Goal: Complete application form

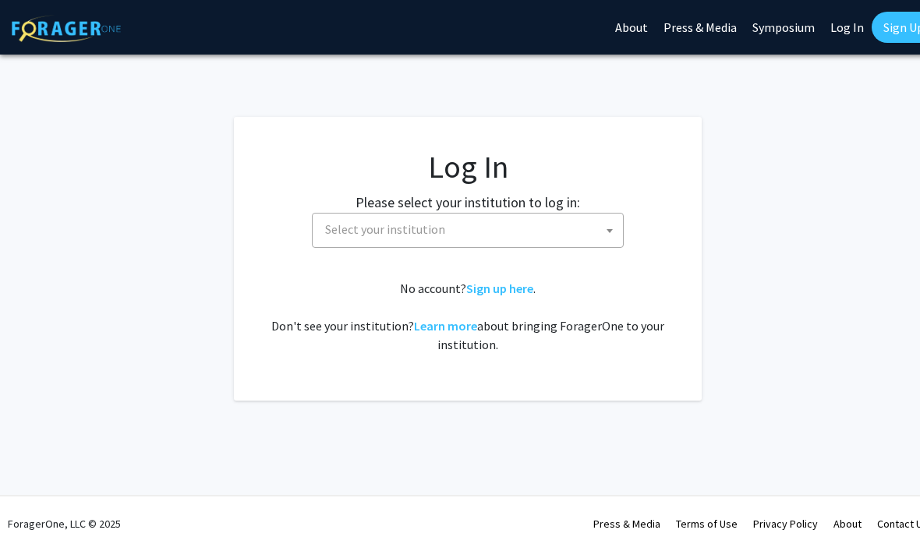
select select
click at [617, 221] on span at bounding box center [610, 231] width 16 height 34
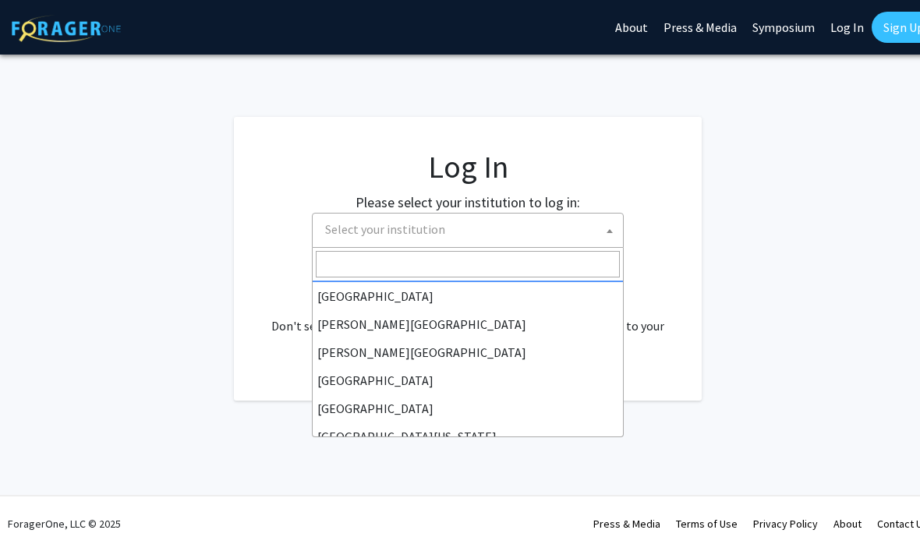
scroll to position [29, 0]
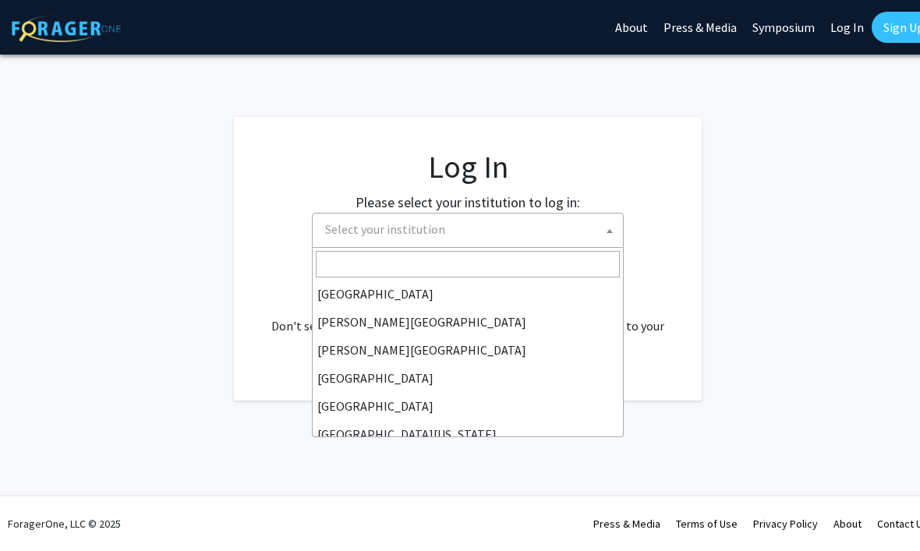
click at [555, 232] on span "Select your institution" at bounding box center [471, 230] width 304 height 32
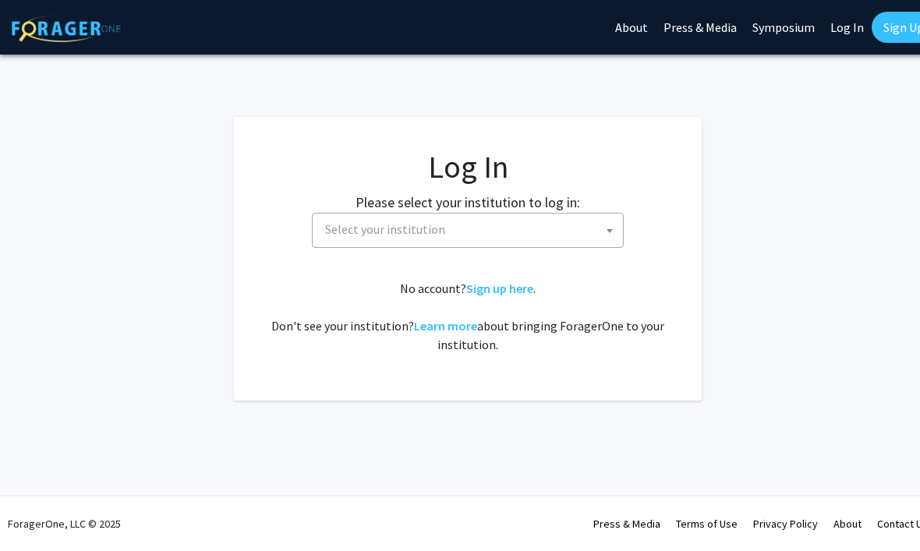
click at [567, 218] on span "Select your institution" at bounding box center [471, 230] width 304 height 32
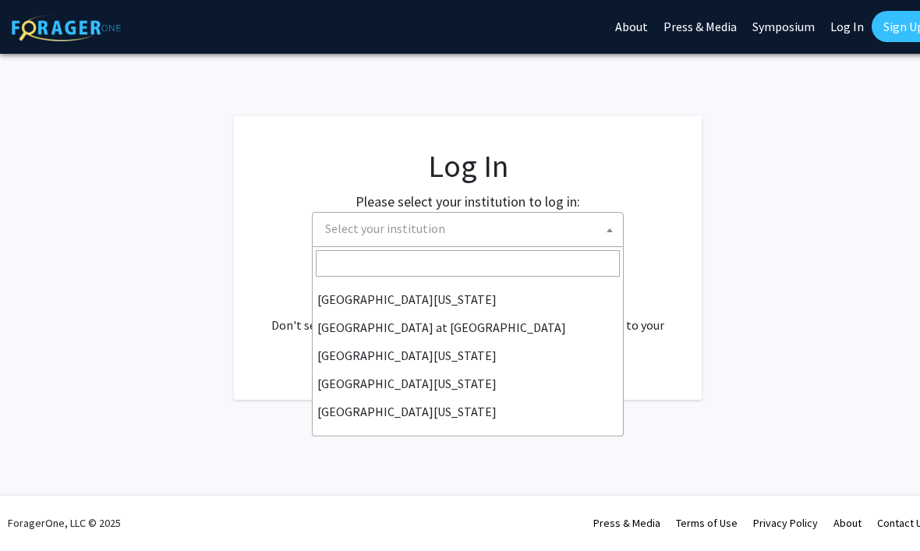
scroll to position [546, 0]
click at [762, 172] on fg-login "Log In Please select your institution to log in: [GEOGRAPHIC_DATA] [GEOGRAPHIC_…" at bounding box center [468, 259] width 936 height 284
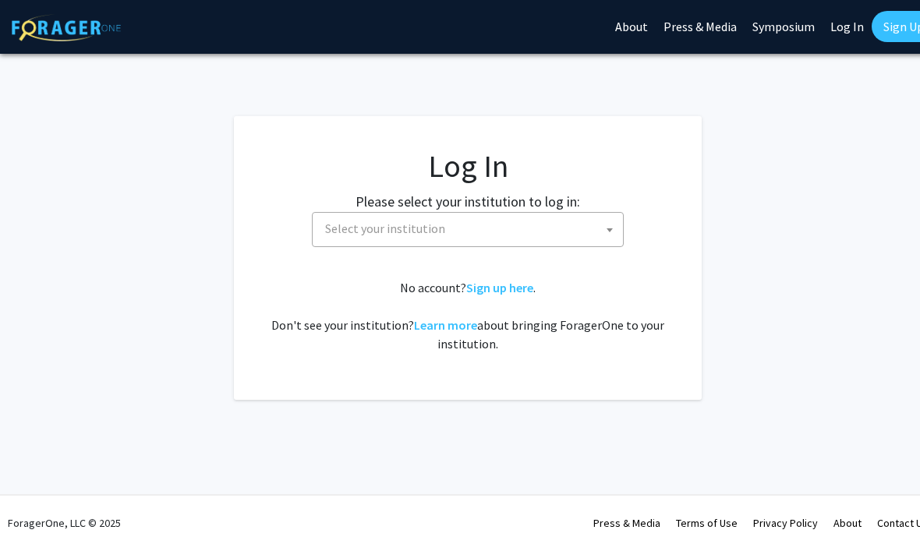
click at [750, 198] on fg-login "Log In Please select your institution to log in: [GEOGRAPHIC_DATA] [GEOGRAPHIC_…" at bounding box center [468, 259] width 936 height 284
click at [509, 291] on link "Sign up here" at bounding box center [499, 289] width 67 height 16
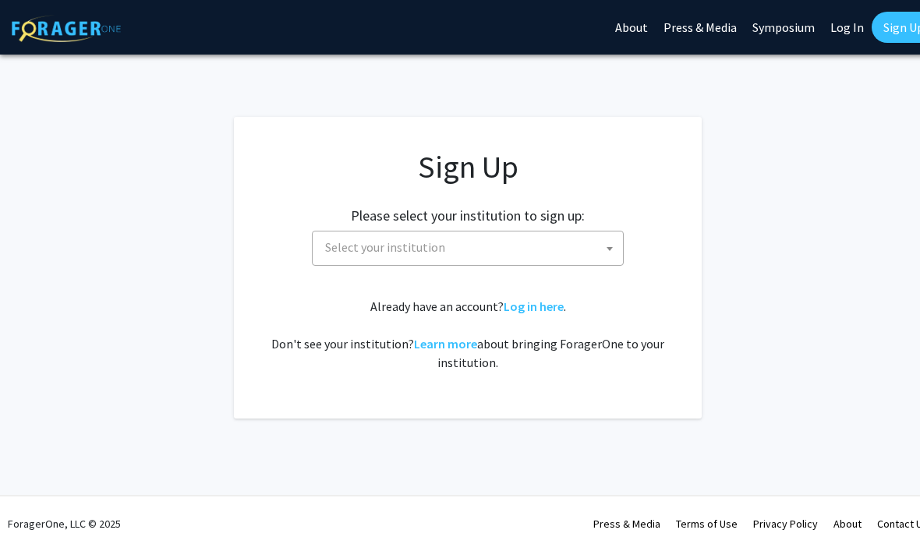
click at [571, 244] on span "Select your institution" at bounding box center [471, 248] width 304 height 32
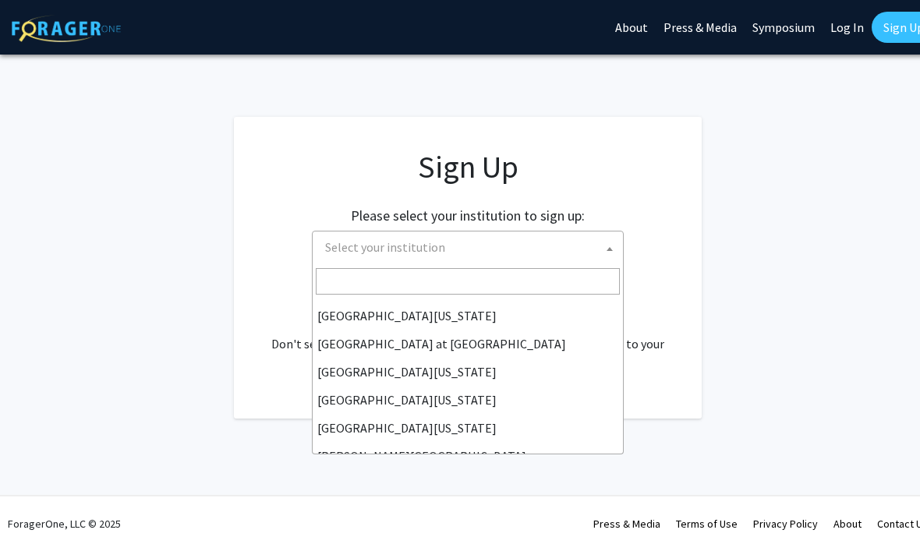
scroll to position [546, 0]
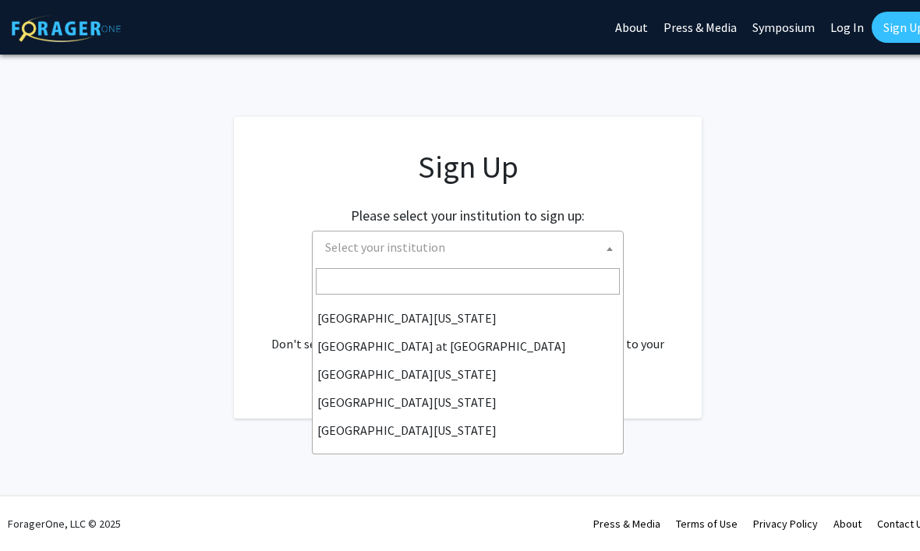
select select "13"
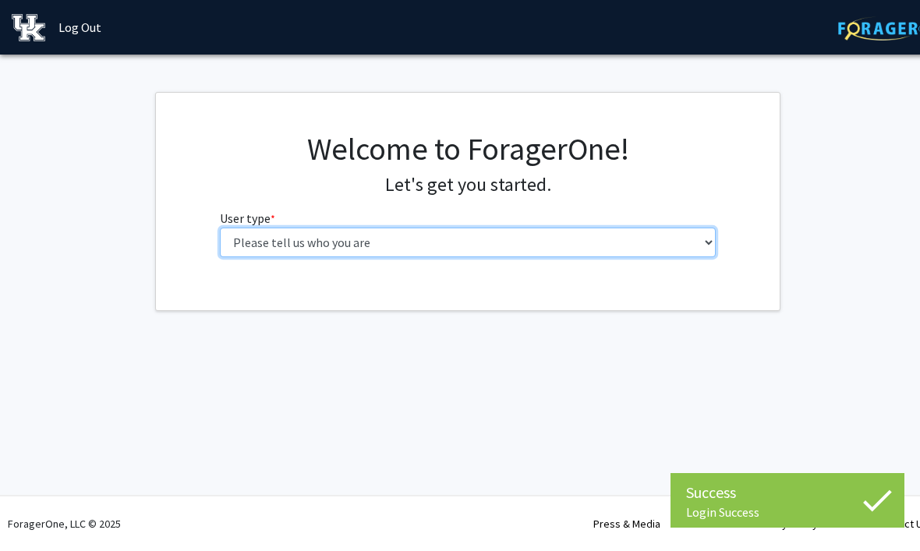
click at [229, 239] on select "Please tell us who you are Undergraduate Student Master's Student Doctoral Cand…" at bounding box center [468, 243] width 497 height 30
select select "1: undergrad"
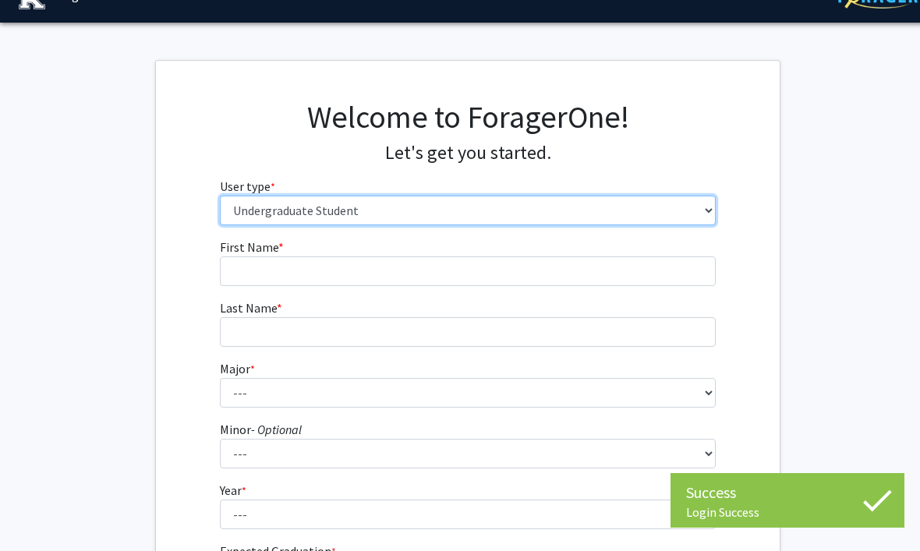
scroll to position [34, 0]
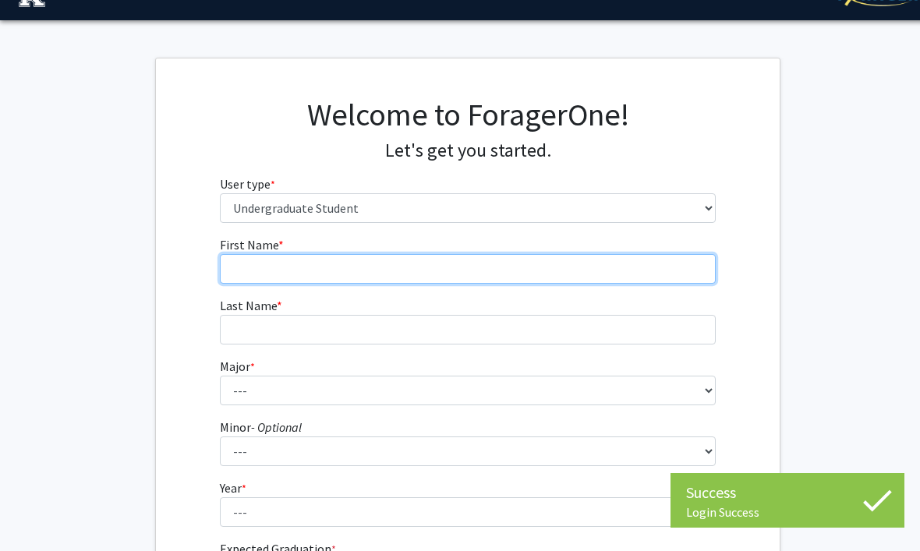
click at [262, 260] on input "First Name * required" at bounding box center [468, 269] width 497 height 30
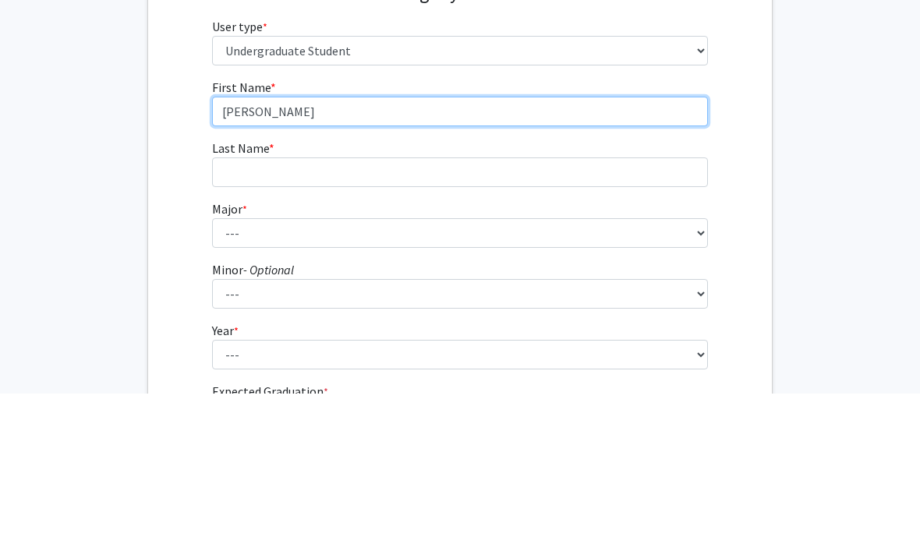
type input "Emma"
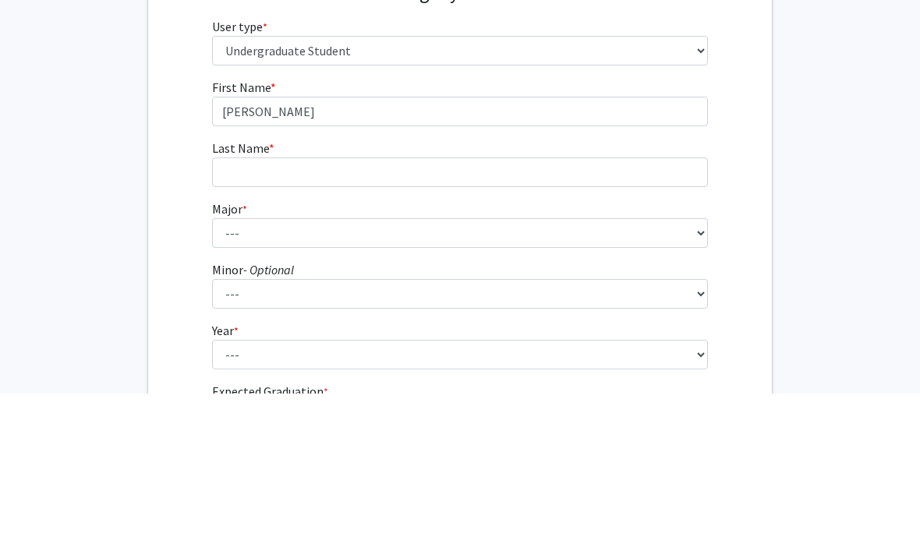
click at [573, 236] on form "First Name * required Emma Last Name * required Major * required --- Accounting…" at bounding box center [460, 424] width 497 height 376
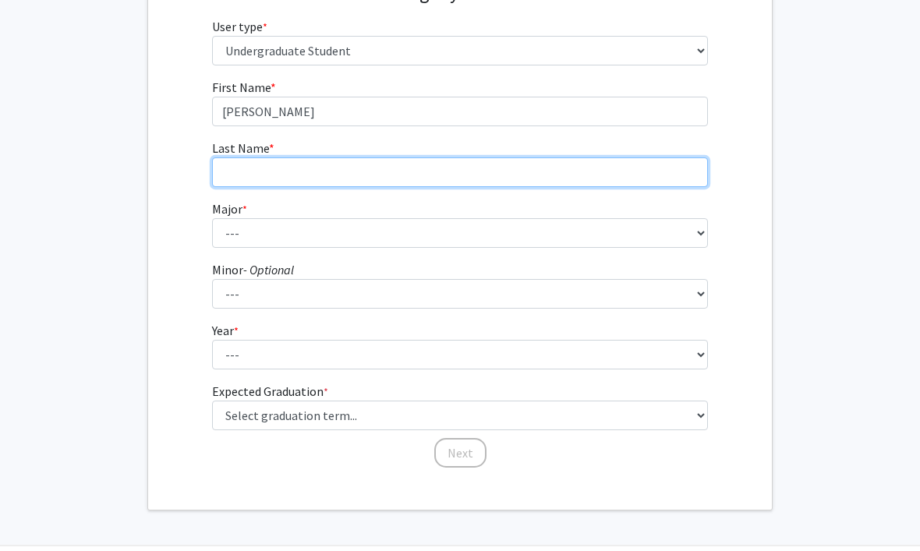
click at [600, 168] on input "Last Name * required" at bounding box center [460, 173] width 497 height 30
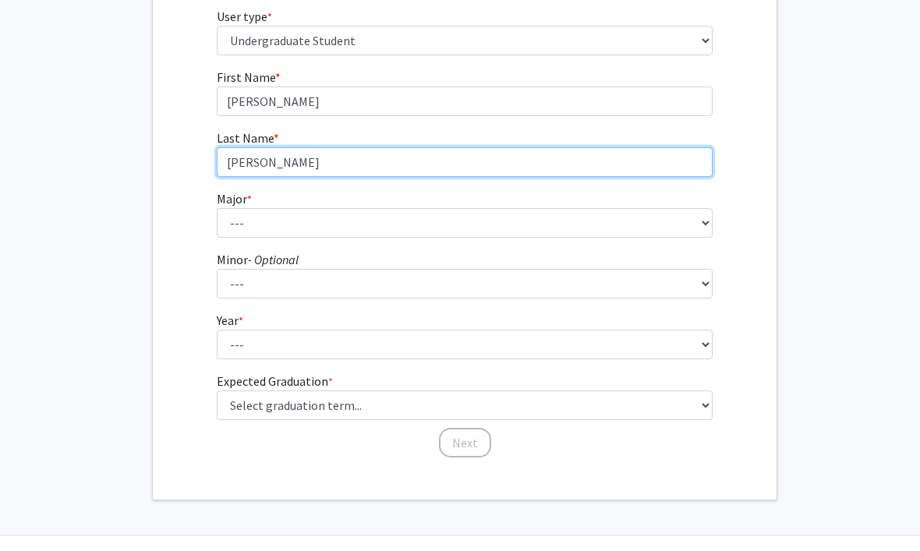
scroll to position [191, 0]
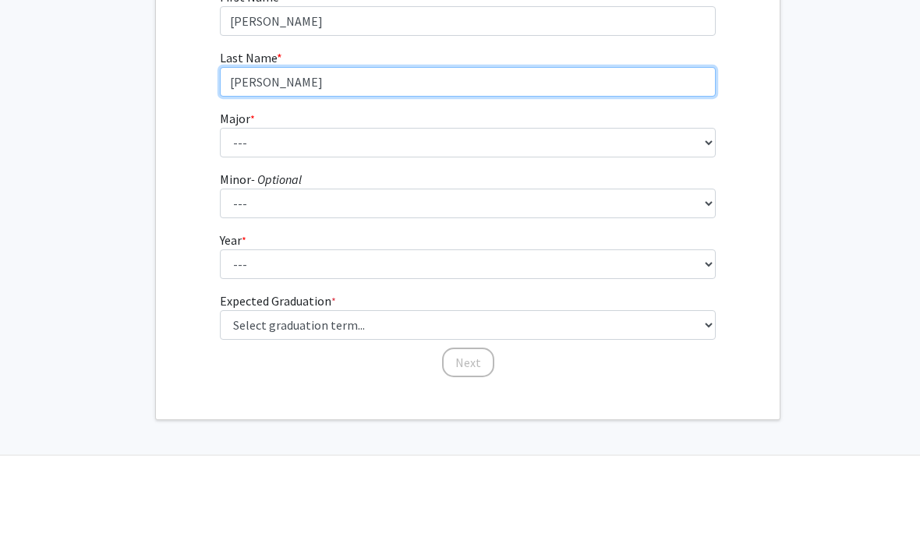
type input "Biggs"
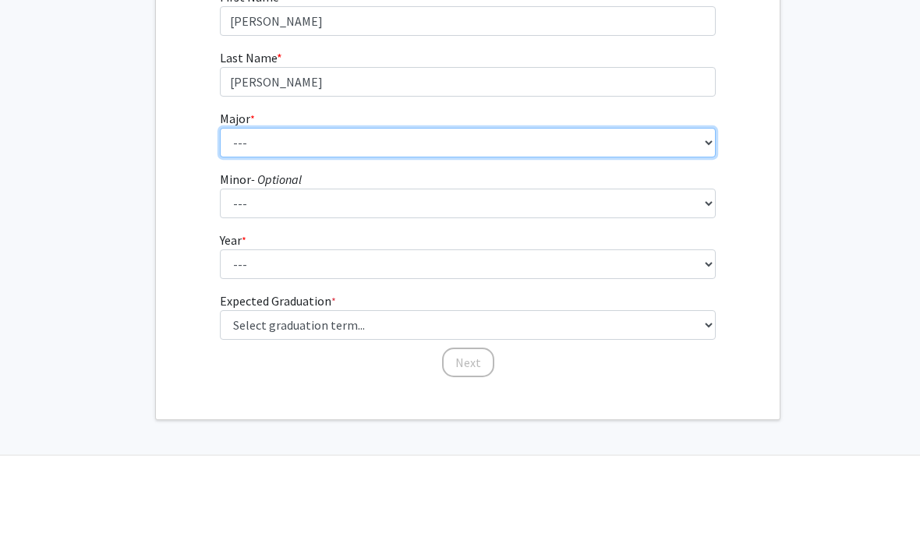
click at [706, 219] on select "--- Accounting Aerospace Engineering African American & Africana Studies Agricu…" at bounding box center [468, 234] width 497 height 30
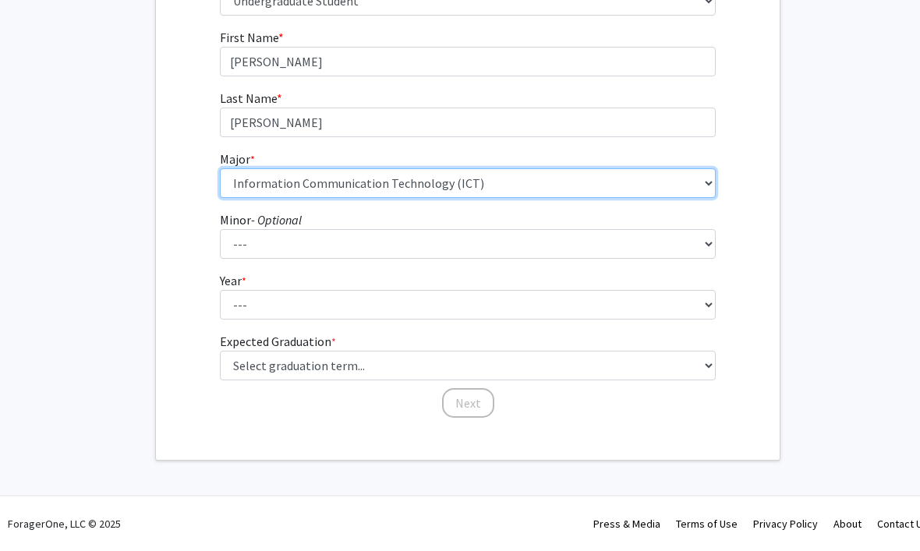
click at [594, 180] on select "--- Accounting Aerospace Engineering African American & Africana Studies Agricu…" at bounding box center [468, 184] width 497 height 30
select select "64: 900"
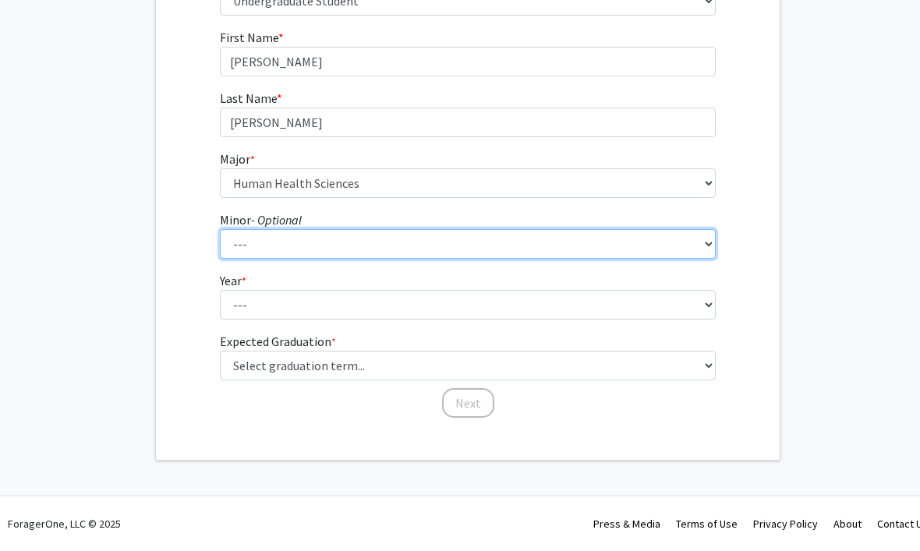
click at [554, 244] on select "--- African American & Africana Studies Agricultural Economics American Studies…" at bounding box center [468, 245] width 497 height 30
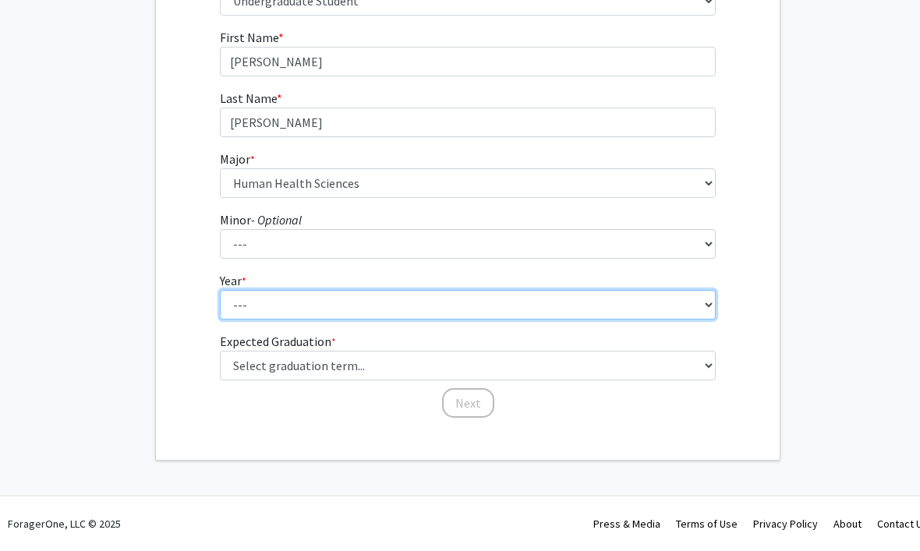
click at [685, 299] on select "--- First-year Sophomore Junior Senior Postbaccalaureate Certificate" at bounding box center [468, 306] width 497 height 30
select select "1: first-year"
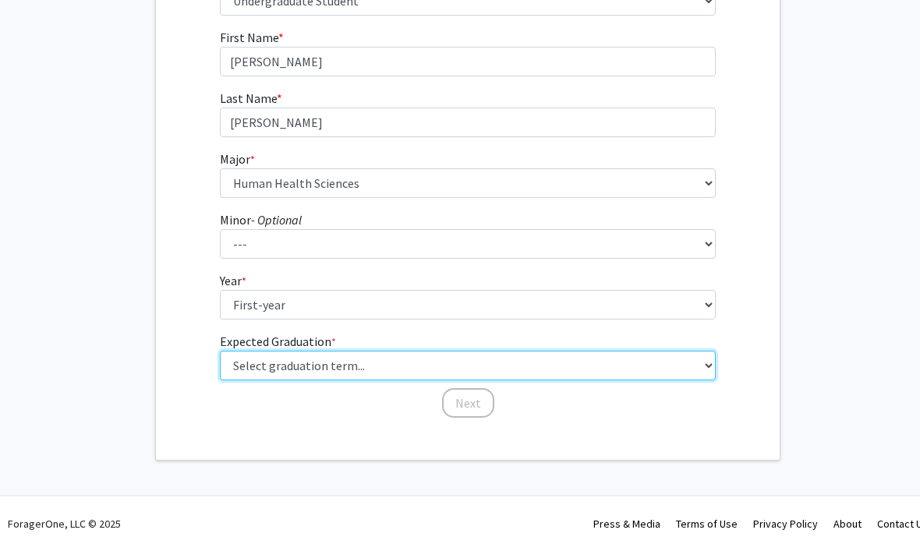
click at [693, 363] on select "Select graduation term... Spring 2025 Summer 2025 Fall 2025 Winter 2025 Spring …" at bounding box center [468, 367] width 497 height 30
click at [587, 367] on select "Select graduation term... Spring 2025 Summer 2025 Fall 2025 Winter 2025 Spring …" at bounding box center [468, 367] width 497 height 30
select select "17: spring_2029"
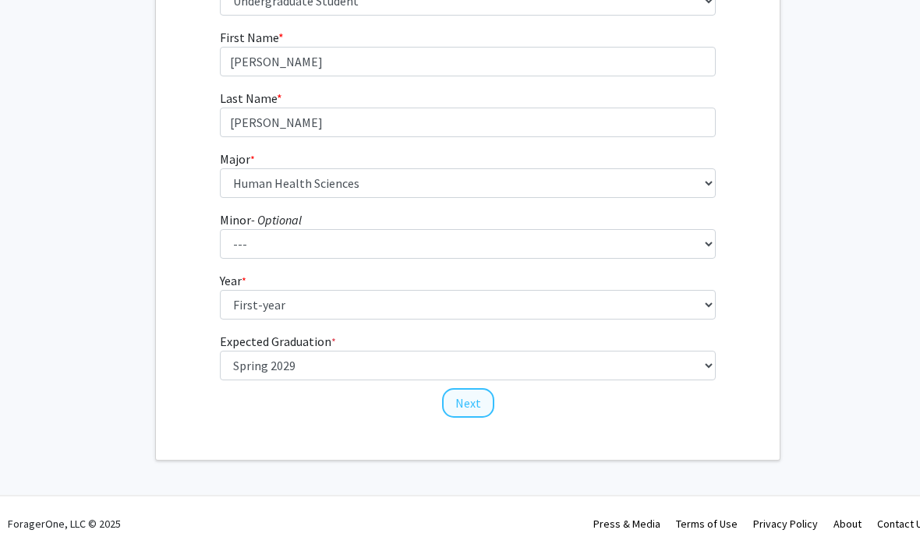
click at [473, 401] on button "Next" at bounding box center [468, 404] width 52 height 30
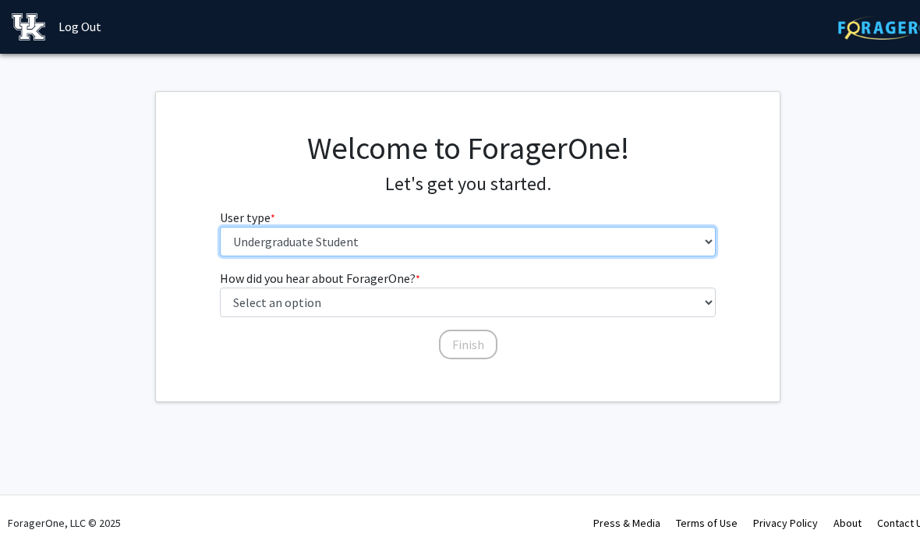
click at [606, 243] on select "Please tell us who you are Undergraduate Student Master's Student Doctoral Cand…" at bounding box center [468, 243] width 497 height 30
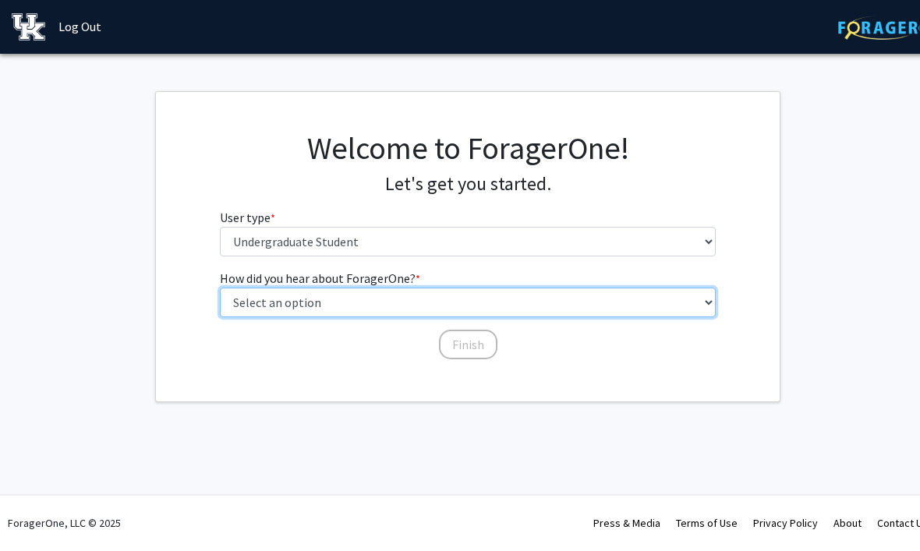
click at [594, 290] on select "Select an option Peer/student recommendation Faculty/staff recommendation Unive…" at bounding box center [468, 304] width 497 height 30
select select "3: university_website"
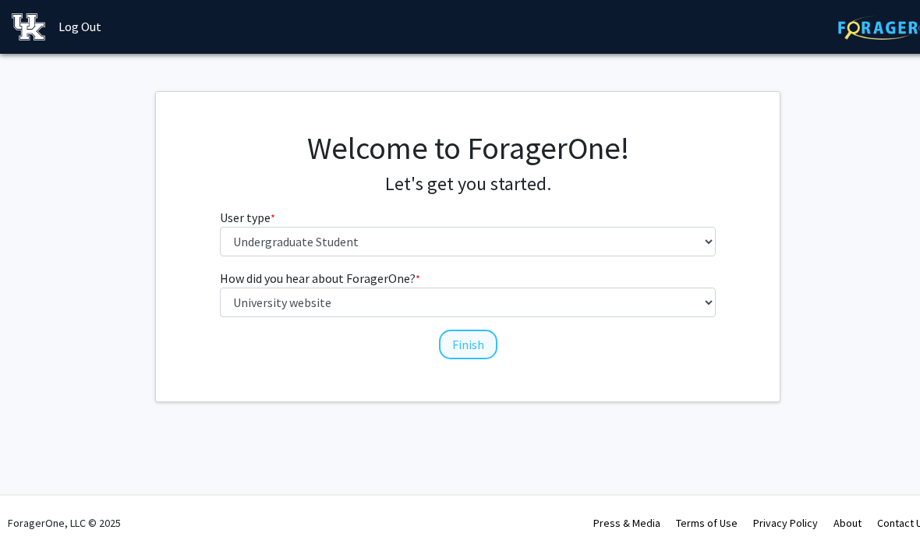
click at [470, 343] on button "Finish" at bounding box center [468, 346] width 58 height 30
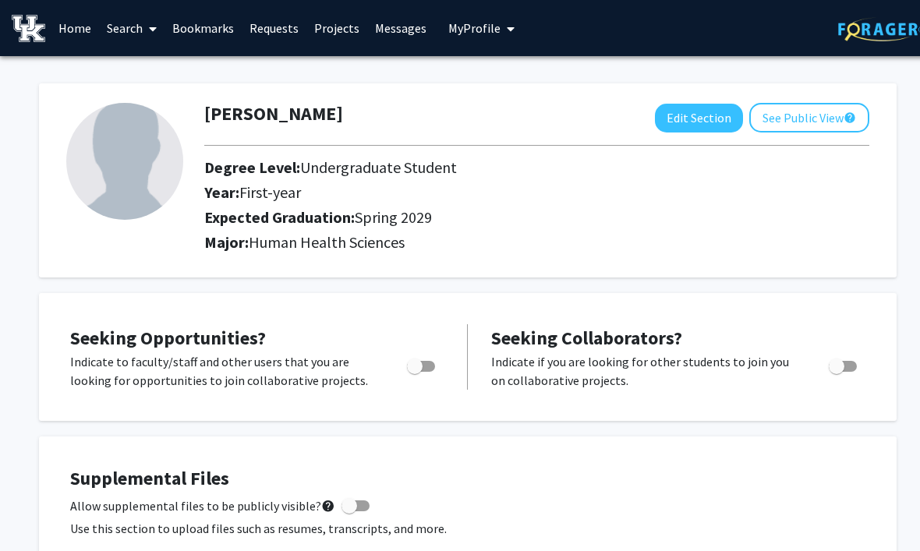
click at [430, 361] on span "Toggle" at bounding box center [421, 366] width 28 height 11
click at [415, 372] on input "Are you actively seeking opportunities?" at bounding box center [414, 372] width 1 height 1
checkbox input "true"
